Goal: Find specific page/section: Find specific page/section

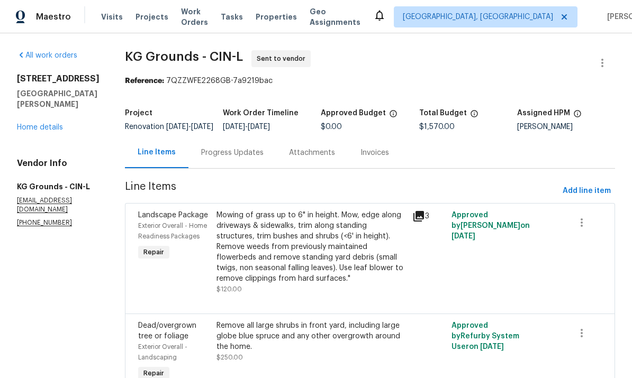
click at [63, 121] on div "6038 Glennsbury Ct West Chester, OH 45069 Home details" at bounding box center [58, 103] width 83 height 59
click at [49, 130] on link "Home details" at bounding box center [40, 127] width 46 height 7
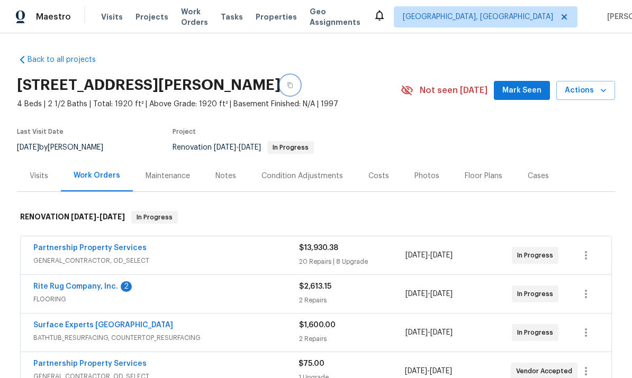
click at [293, 87] on icon "button" at bounding box center [290, 85] width 6 height 6
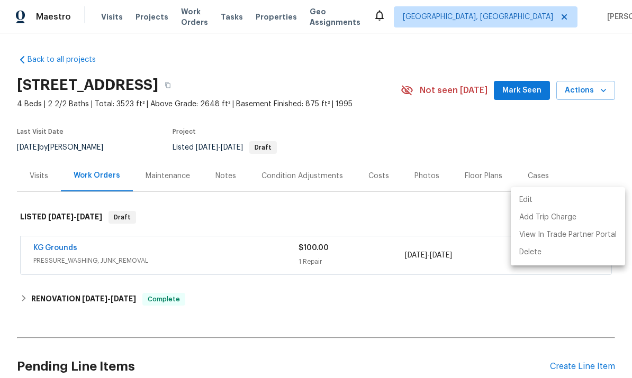
scroll to position [56, 0]
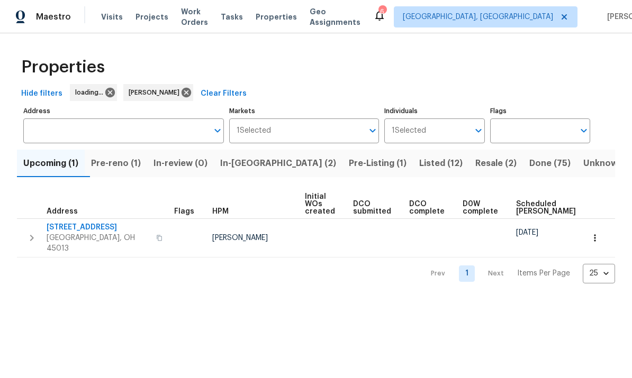
click at [268, 163] on span "In-[GEOGRAPHIC_DATA] (2)" at bounding box center [278, 163] width 116 height 15
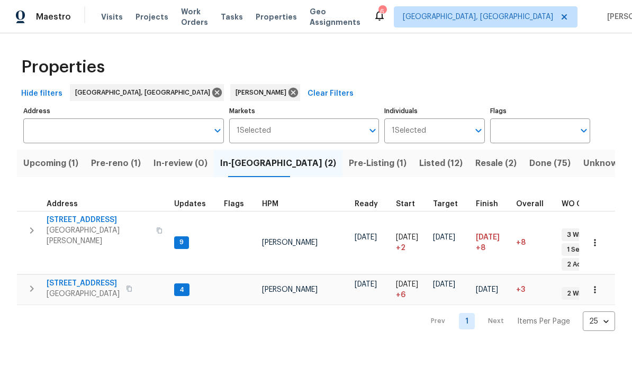
click at [40, 225] on button "button" at bounding box center [31, 231] width 21 height 32
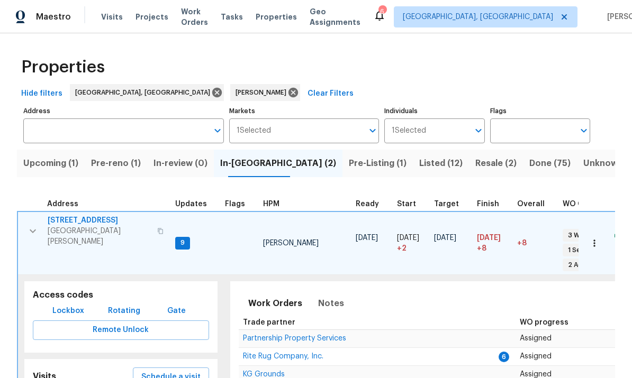
click at [66, 305] on span "Lockbox" at bounding box center [68, 311] width 32 height 13
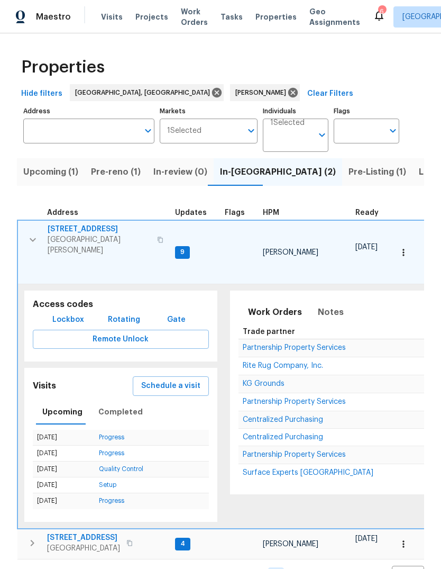
click at [116, 172] on span "Pre-reno (1)" at bounding box center [116, 172] width 50 height 15
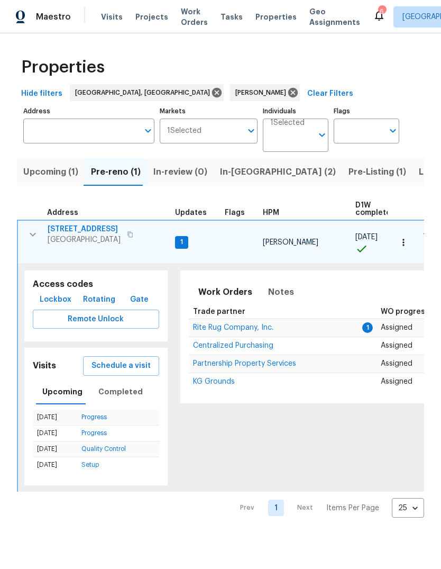
click at [40, 229] on button "button" at bounding box center [32, 234] width 21 height 21
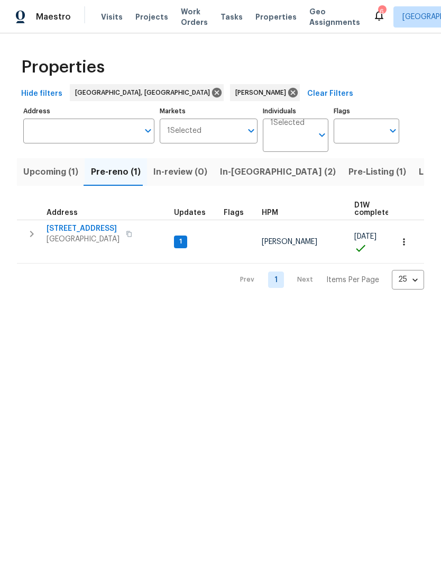
click at [99, 229] on span "11825 Cedarcreek Dr" at bounding box center [83, 228] width 73 height 11
click at [34, 234] on icon "button" at bounding box center [31, 233] width 13 height 13
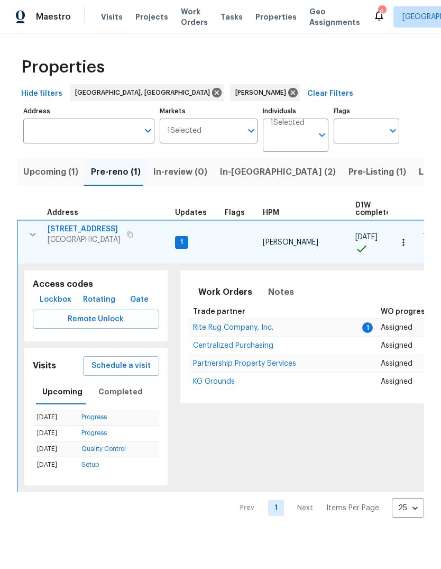
click at [50, 293] on span "Lockbox" at bounding box center [56, 299] width 32 height 13
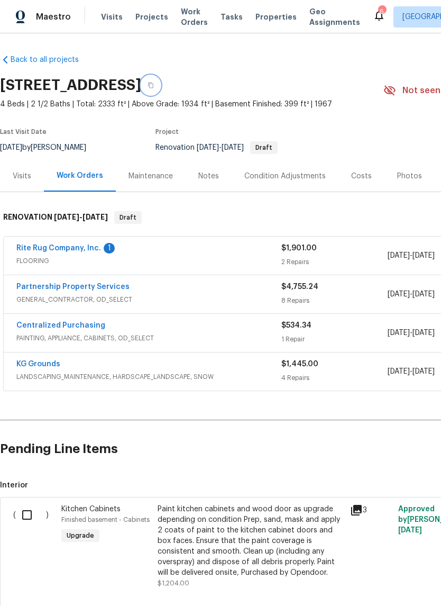
click at [160, 87] on button "button" at bounding box center [150, 85] width 19 height 19
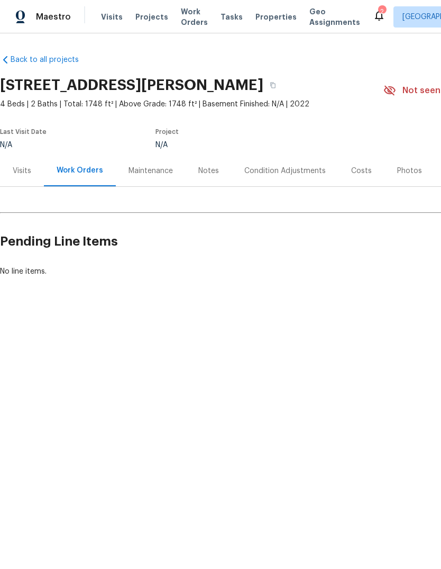
click at [17, 170] on div "Visits" at bounding box center [22, 171] width 19 height 11
